Goal: Use online tool/utility: Utilize a website feature to perform a specific function

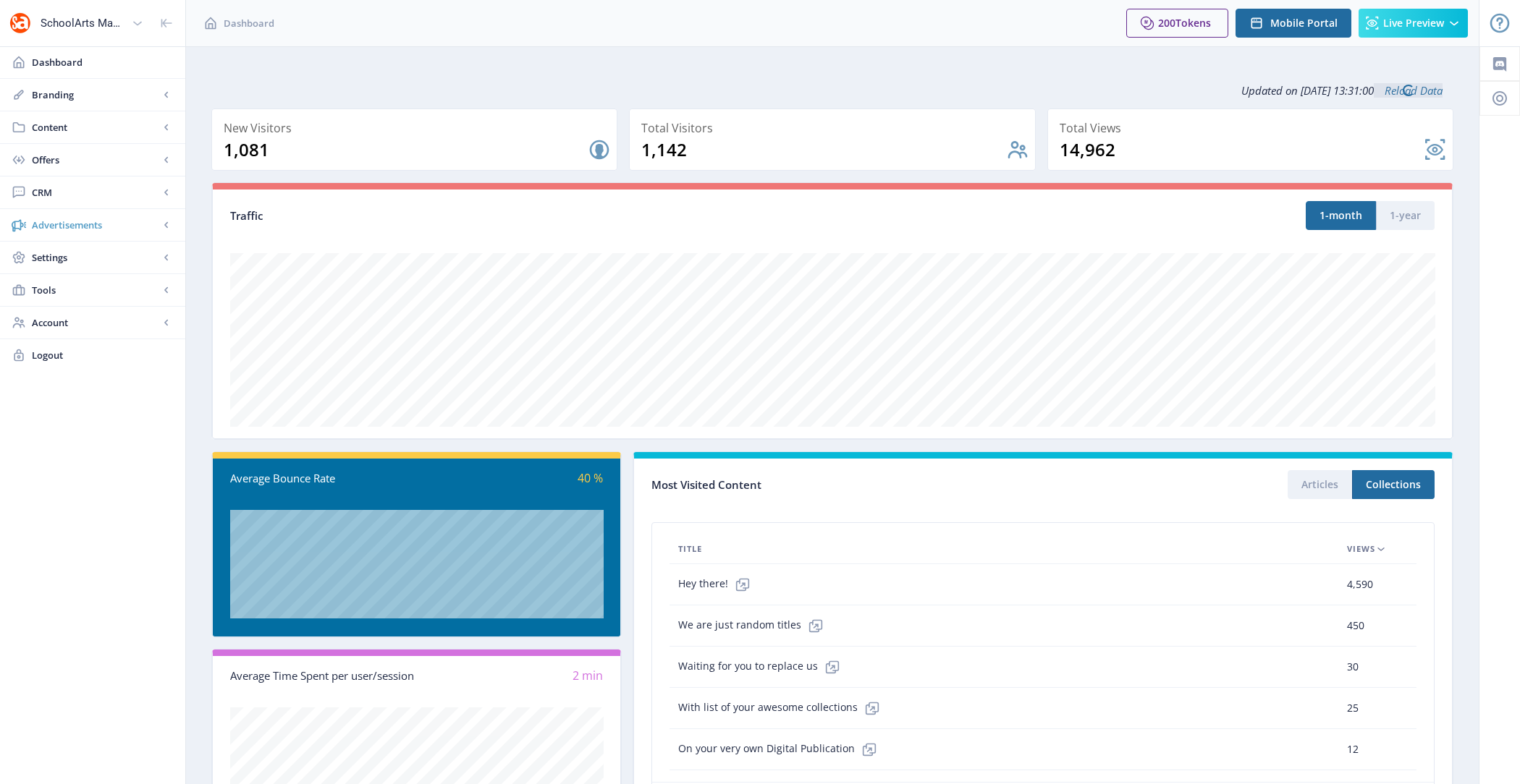
click at [86, 227] on span "Advertisements" at bounding box center [96, 225] width 128 height 15
click at [90, 321] on span "Settings" at bounding box center [96, 323] width 128 height 15
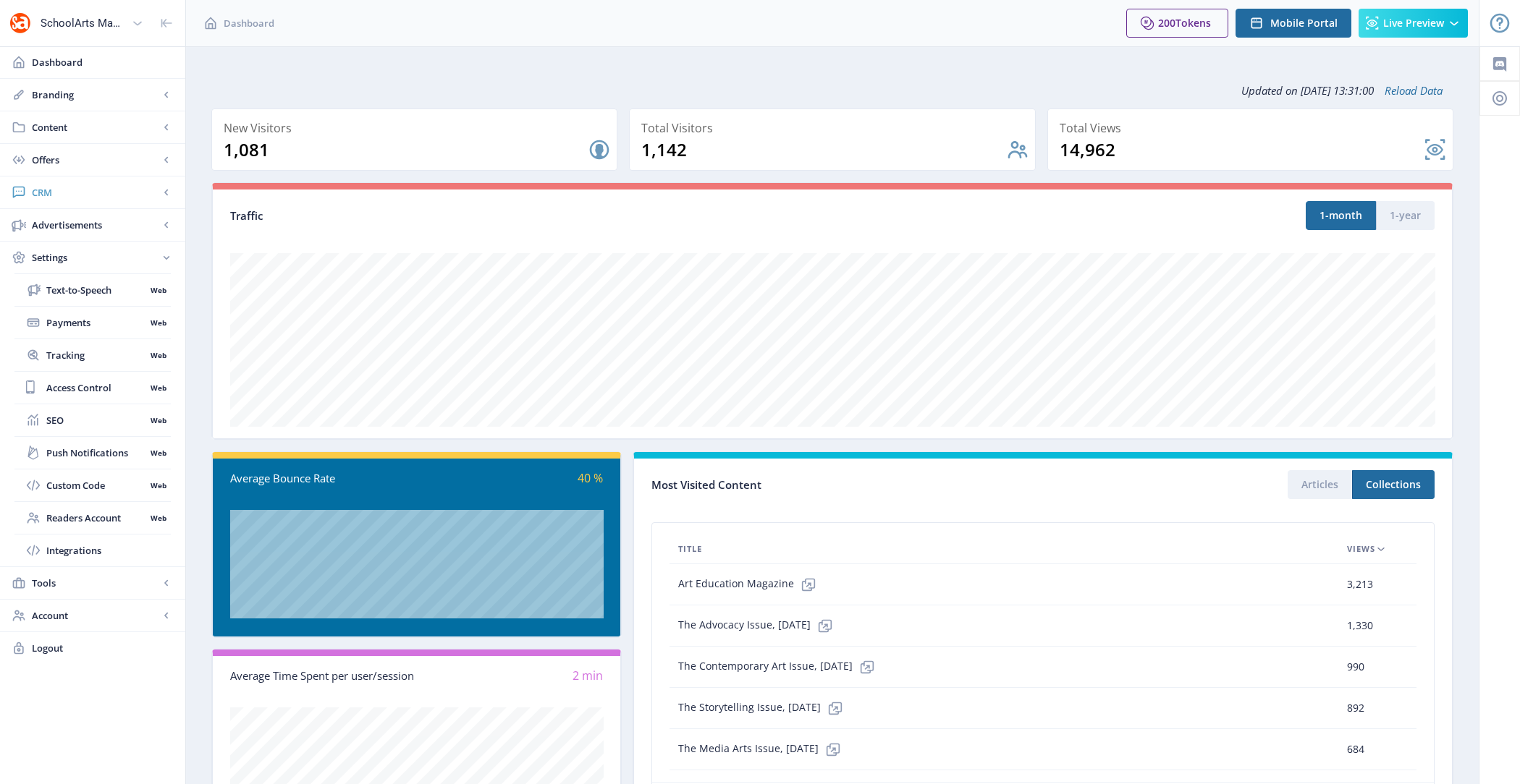
click at [86, 196] on span "CRM" at bounding box center [96, 193] width 128 height 15
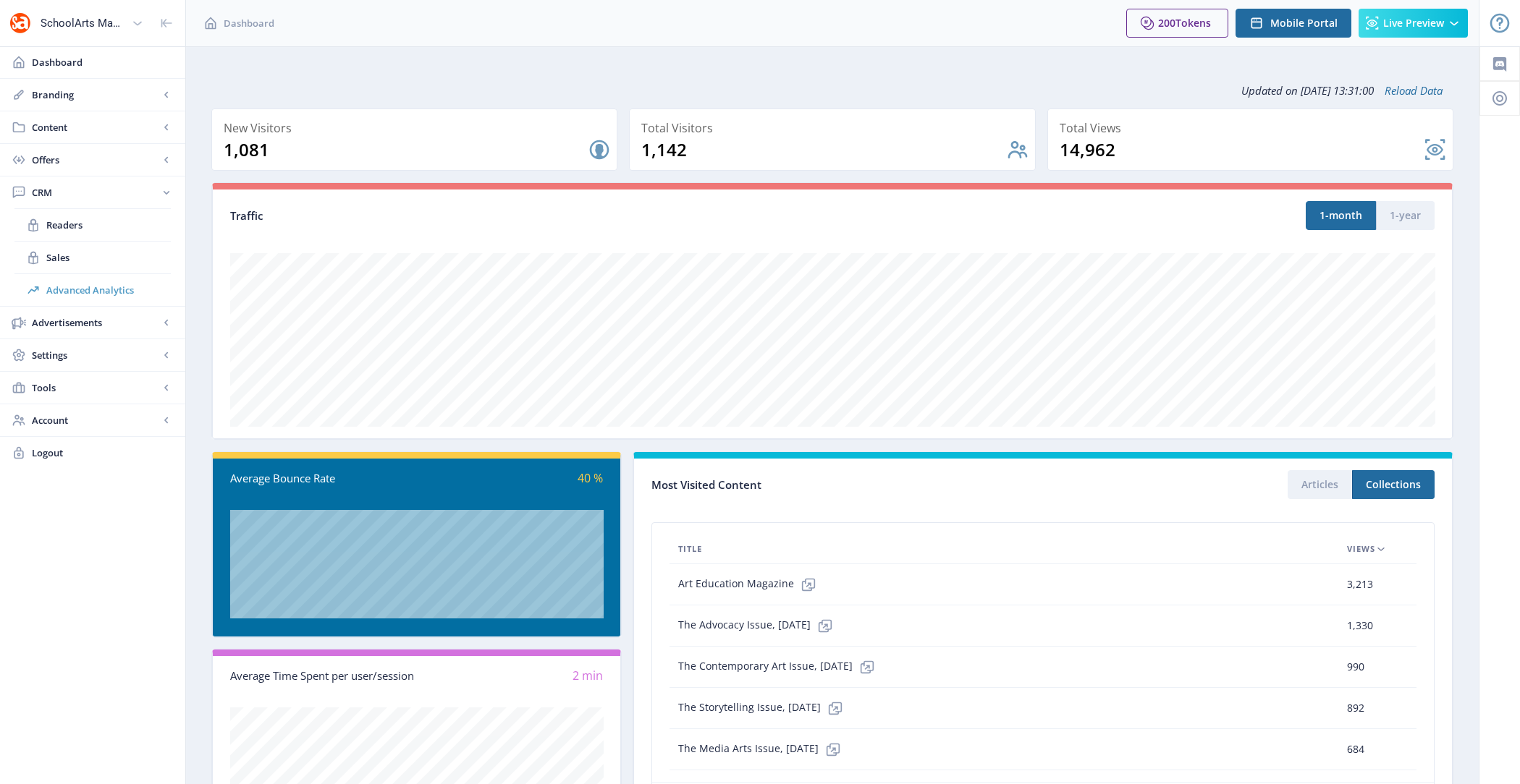
click at [125, 292] on span "Advanced Analytics" at bounding box center [108, 290] width 125 height 15
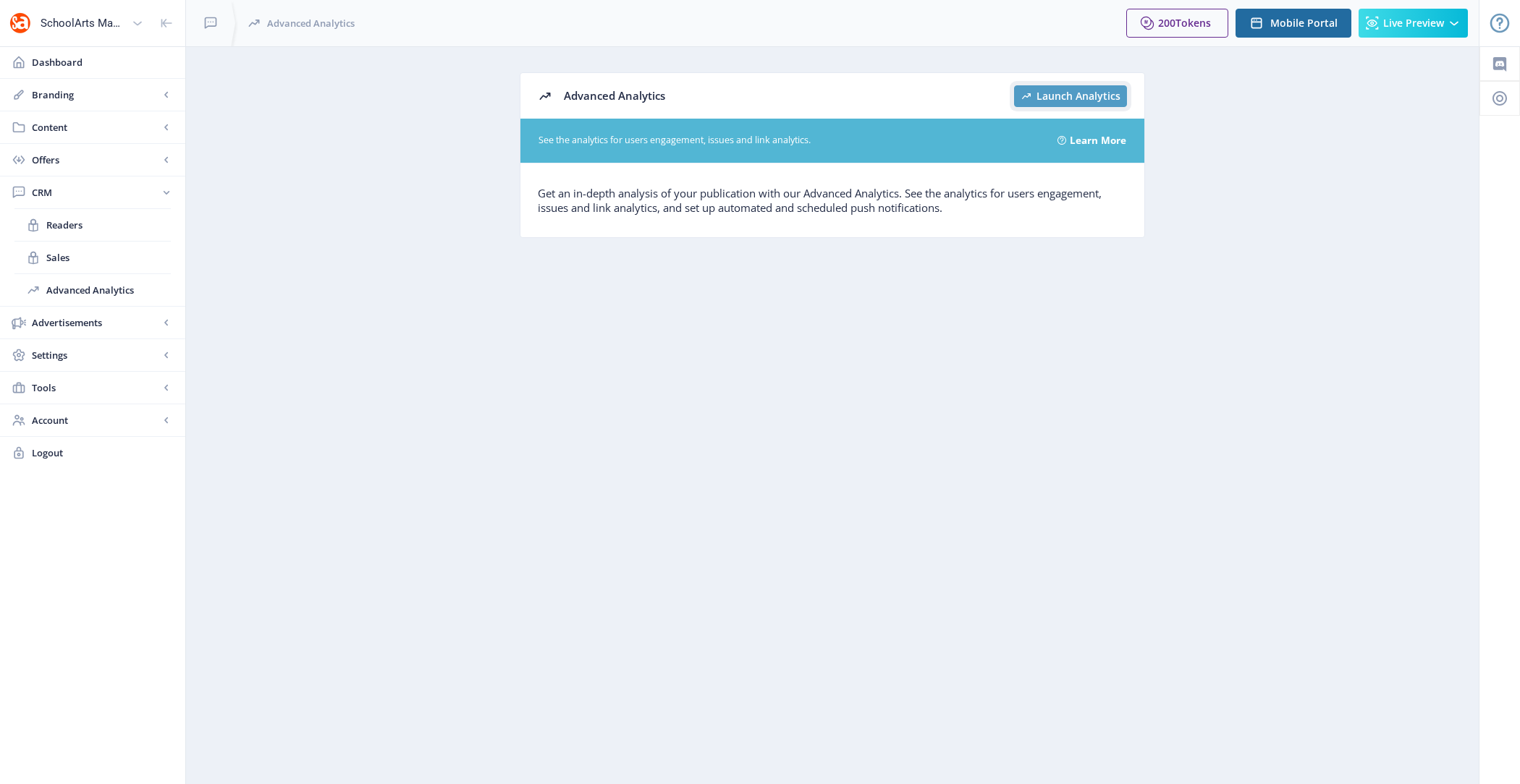
click at [1034, 87] on button "Launch Analytics" at bounding box center [1071, 96] width 113 height 21
click at [102, 64] on span "Dashboard" at bounding box center [102, 62] width 142 height 15
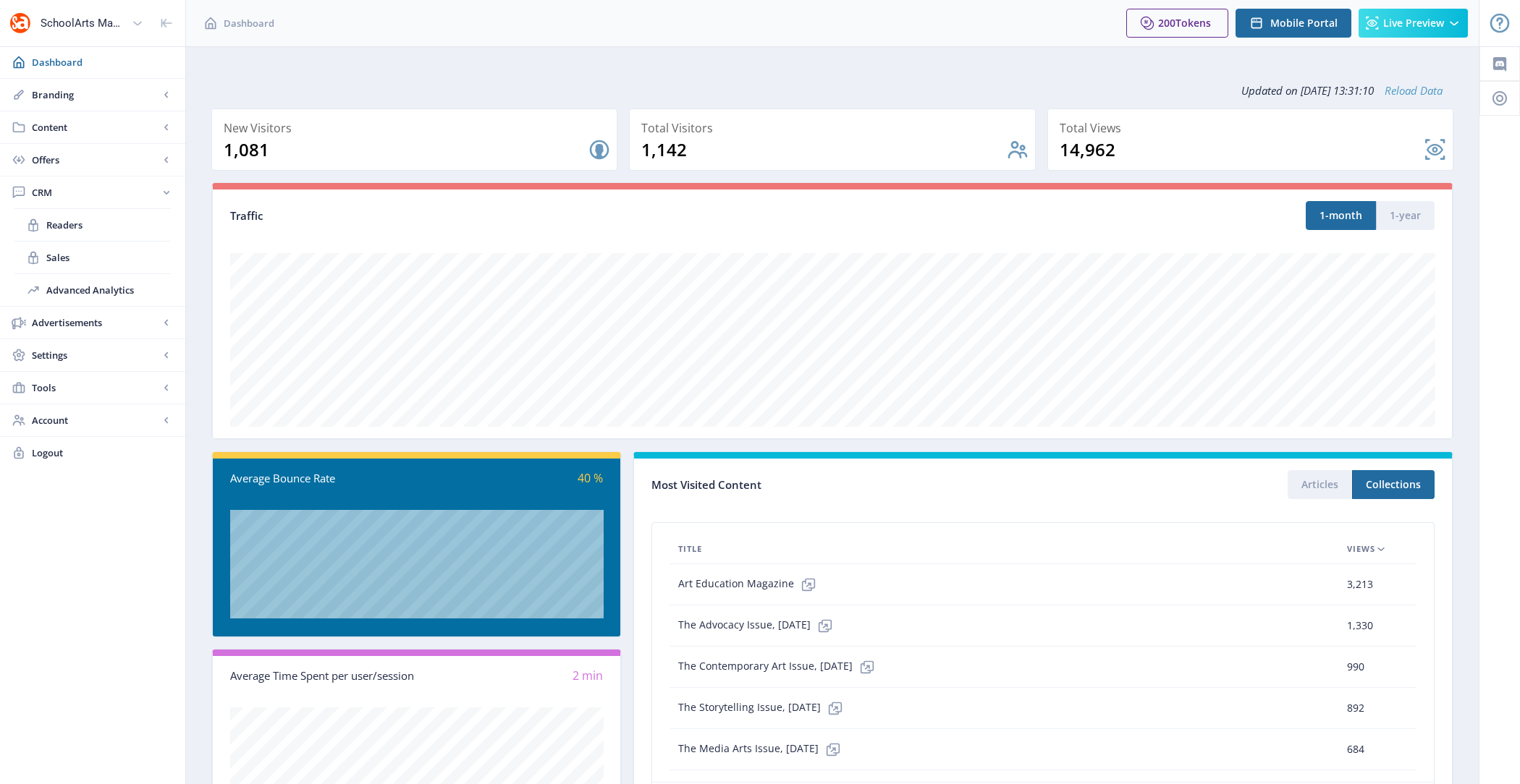
click at [1393, 94] on link "Reload Data" at bounding box center [1408, 90] width 69 height 15
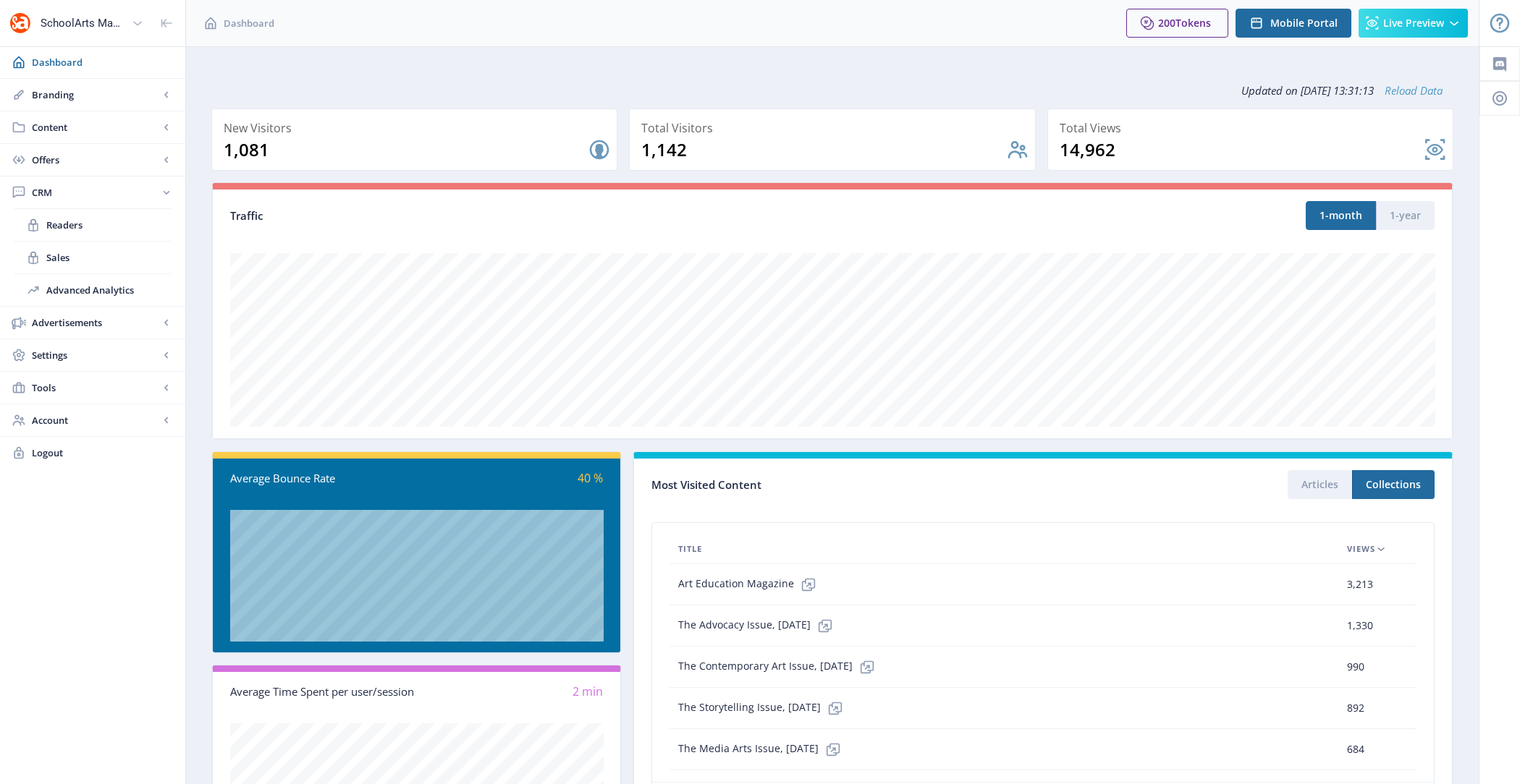
click at [1391, 86] on link "Reload Data" at bounding box center [1408, 90] width 69 height 15
click at [1434, 144] on nb-card-back at bounding box center [1251, 139] width 406 height 62
